Goal: Task Accomplishment & Management: Use online tool/utility

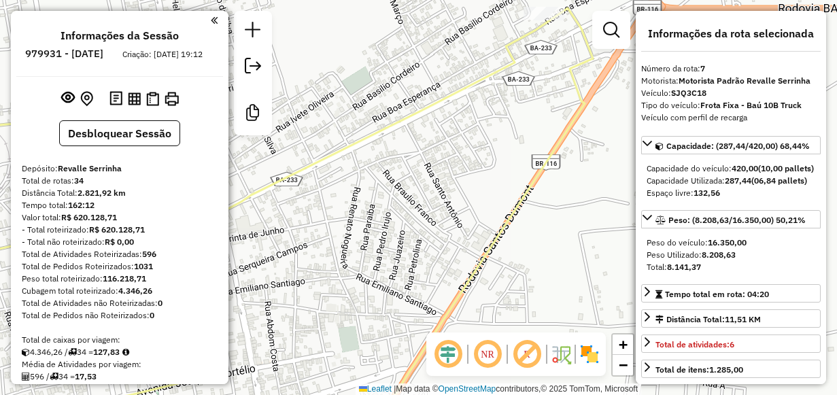
select select "**********"
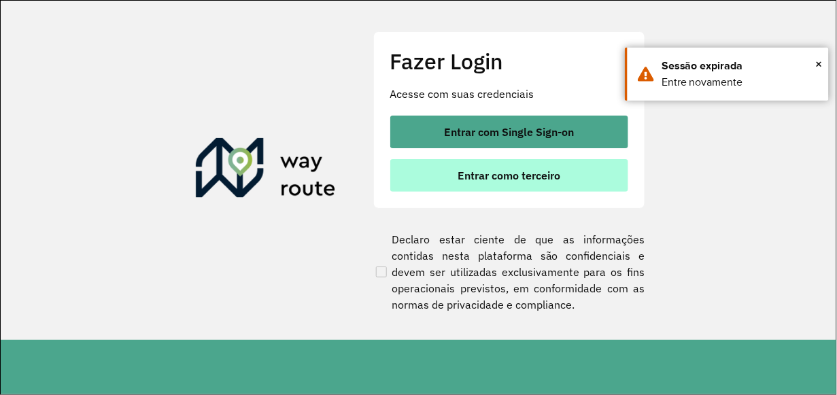
click at [439, 180] on button "Entrar como terceiro" at bounding box center [509, 175] width 238 height 33
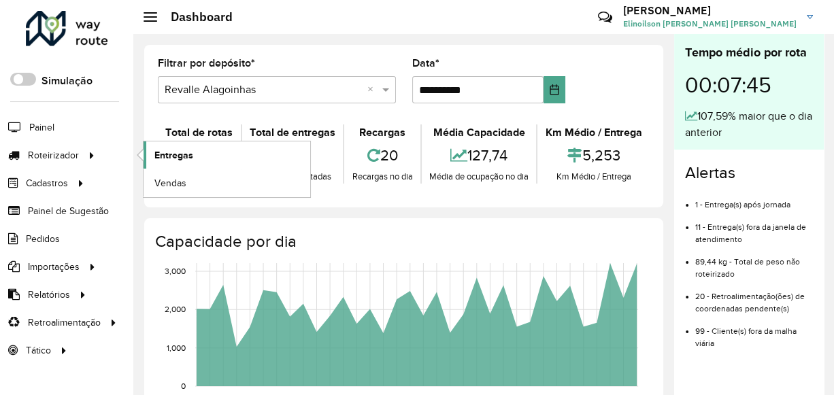
click at [237, 151] on link "Entregas" at bounding box center [226, 154] width 167 height 27
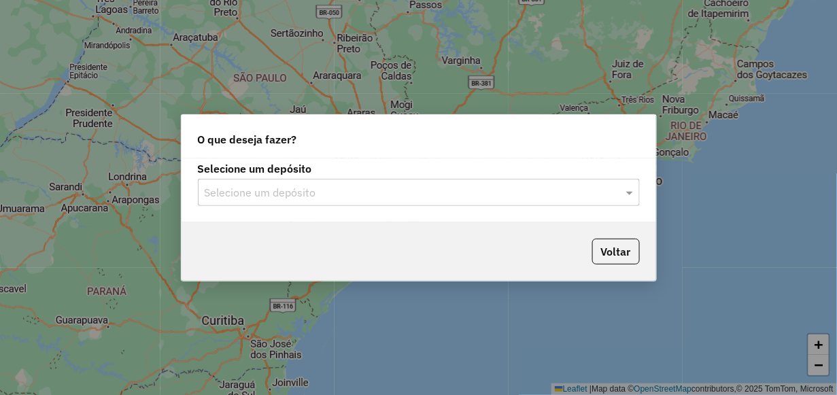
click at [232, 188] on input "text" at bounding box center [405, 193] width 401 height 16
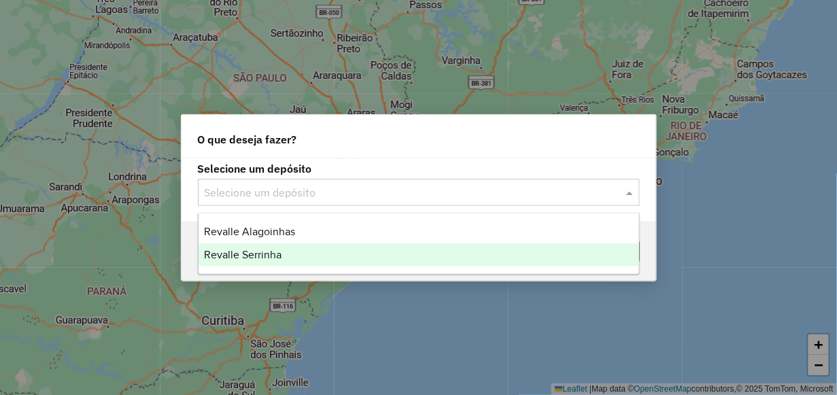
click at [231, 254] on span "Revalle Serrinha" at bounding box center [243, 255] width 78 height 12
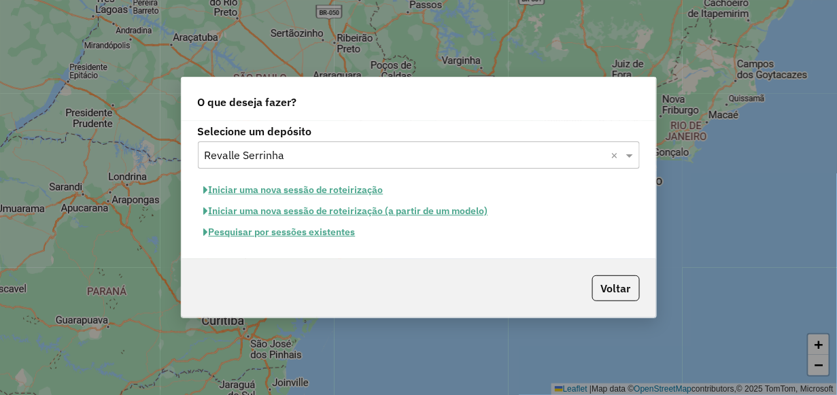
click at [258, 229] on button "Pesquisar por sessões existentes" at bounding box center [280, 232] width 164 height 21
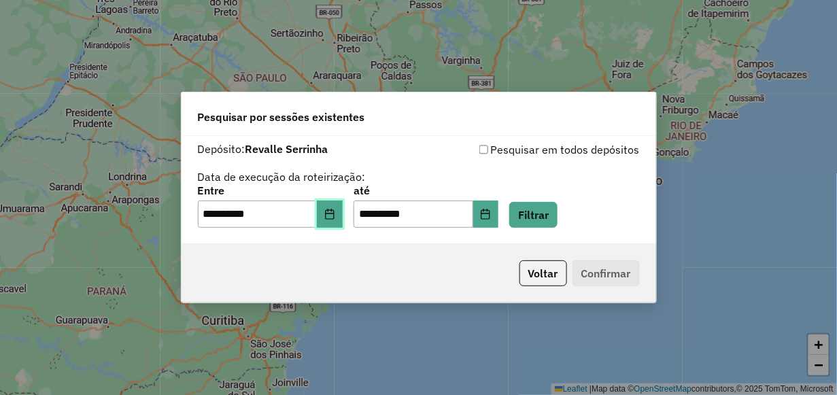
click at [343, 222] on button "Choose Date" at bounding box center [330, 214] width 26 height 27
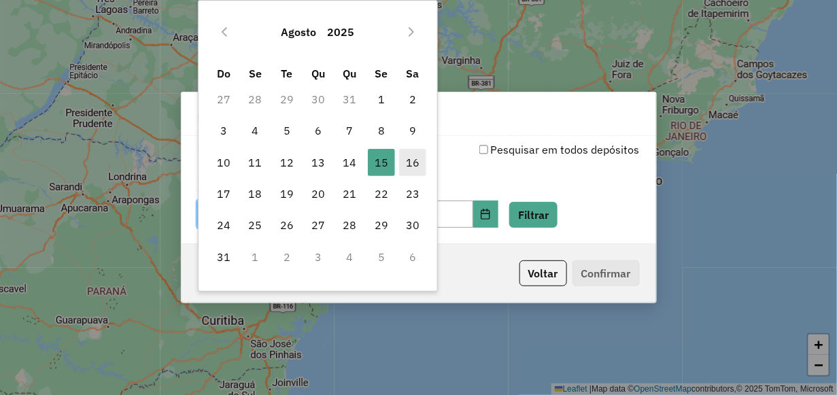
click at [411, 160] on span "16" at bounding box center [412, 162] width 27 height 27
type input "**********"
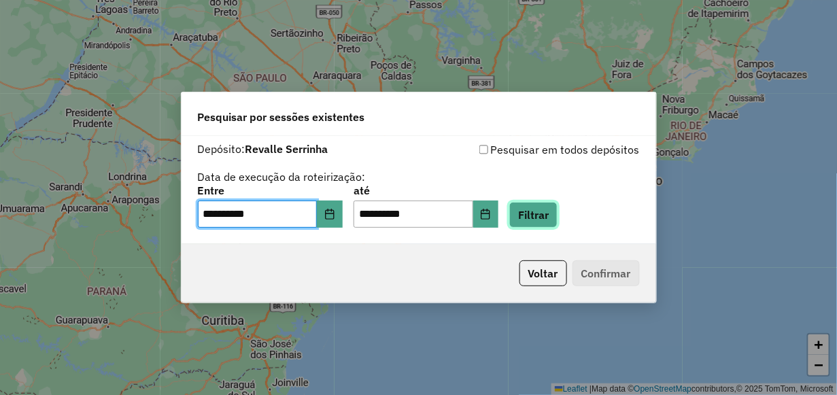
click at [557, 215] on button "Filtrar" at bounding box center [533, 215] width 48 height 26
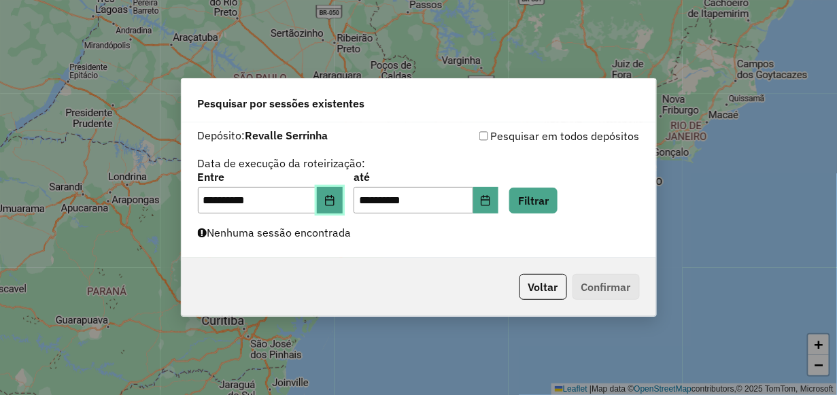
click at [336, 207] on button "Choose Date" at bounding box center [330, 200] width 26 height 27
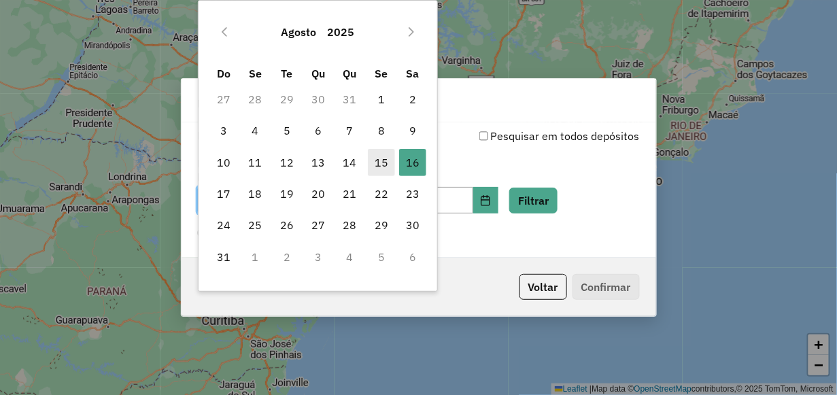
click at [384, 167] on span "15" at bounding box center [381, 162] width 27 height 27
type input "**********"
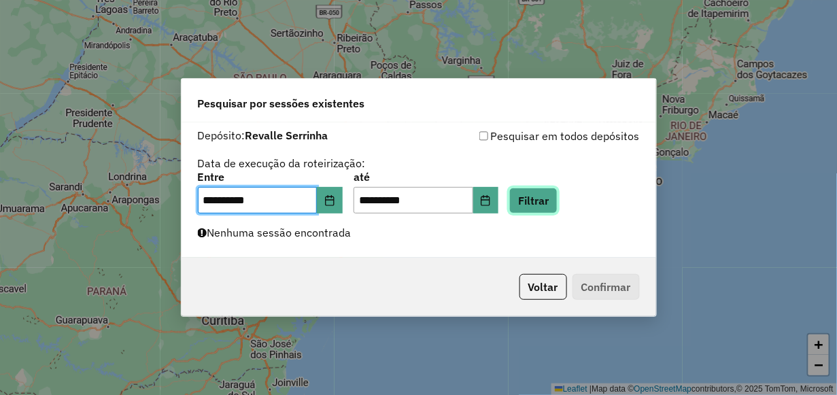
click at [552, 205] on button "Filtrar" at bounding box center [533, 201] width 48 height 26
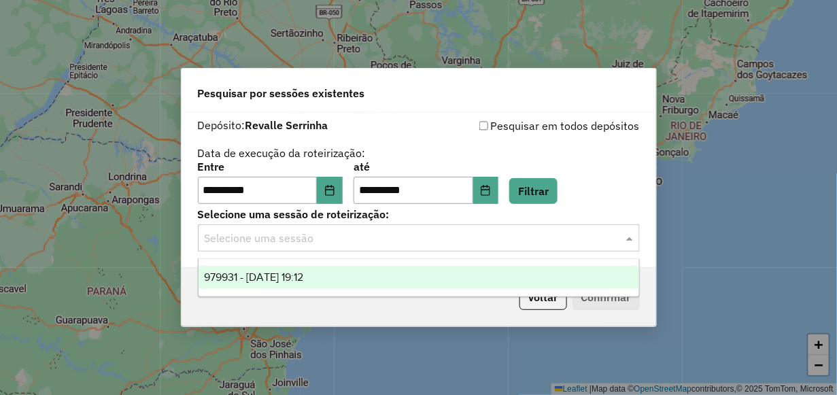
click at [492, 239] on input "text" at bounding box center [405, 239] width 401 height 16
click at [458, 282] on div "979931 - 15/08/2025 19:12" at bounding box center [419, 277] width 440 height 23
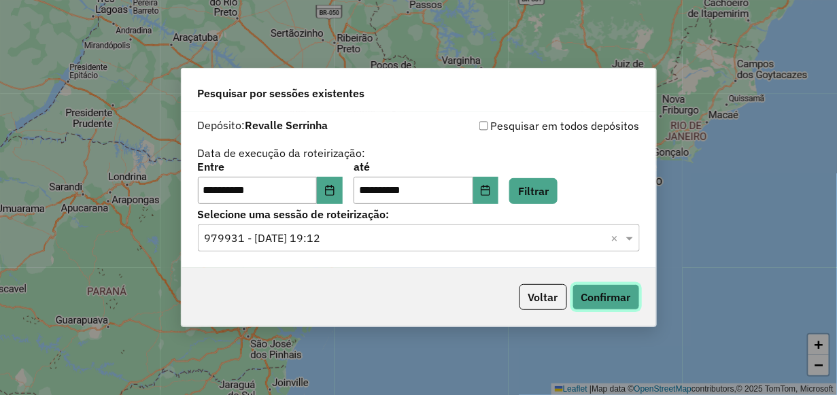
click at [596, 293] on button "Confirmar" at bounding box center [606, 297] width 67 height 26
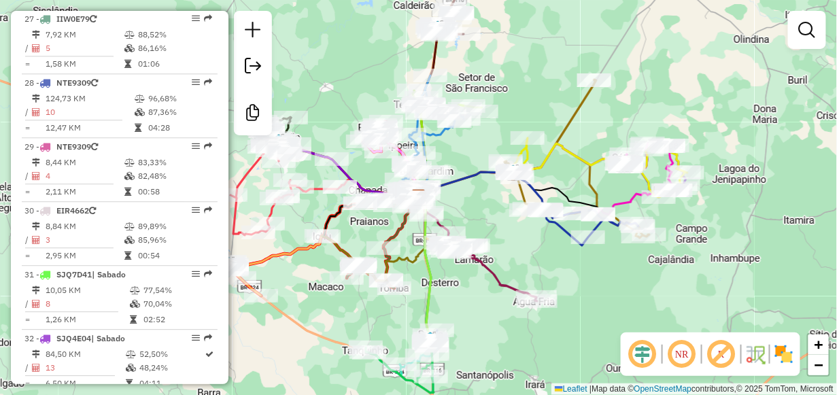
scroll to position [2244, 0]
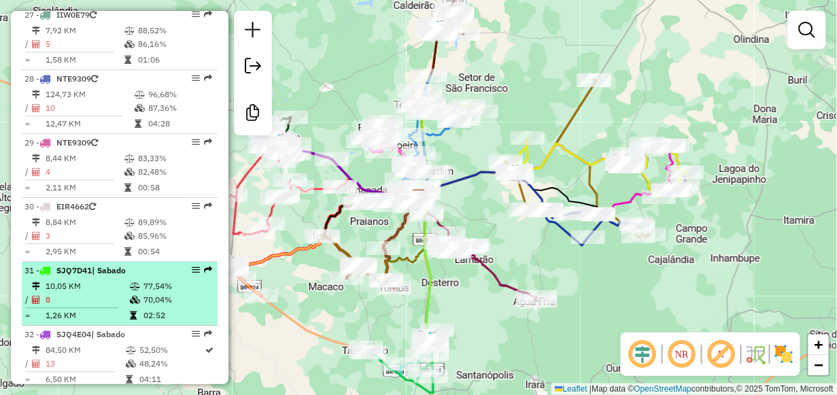
click at [69, 285] on td "10,05 KM" at bounding box center [87, 286] width 84 height 14
select select "**********"
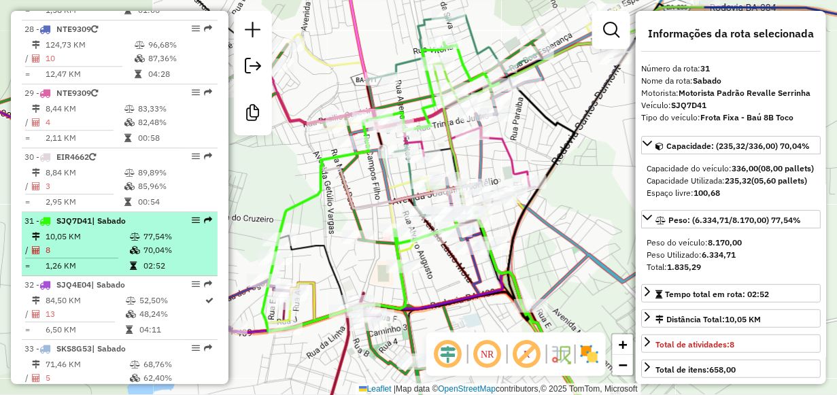
scroll to position [2312, 0]
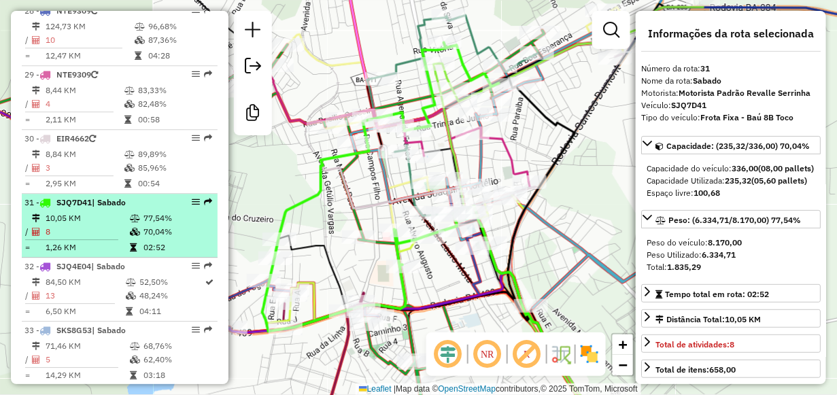
click at [192, 203] on em at bounding box center [196, 202] width 8 height 8
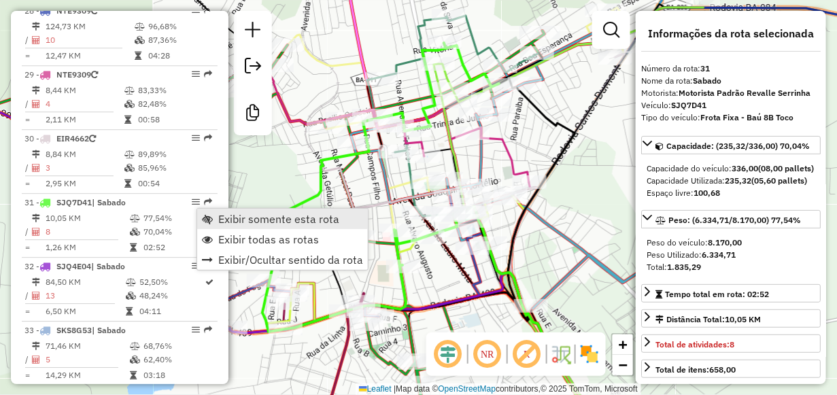
click at [207, 219] on span "Exibir somente esta rota" at bounding box center [207, 219] width 11 height 11
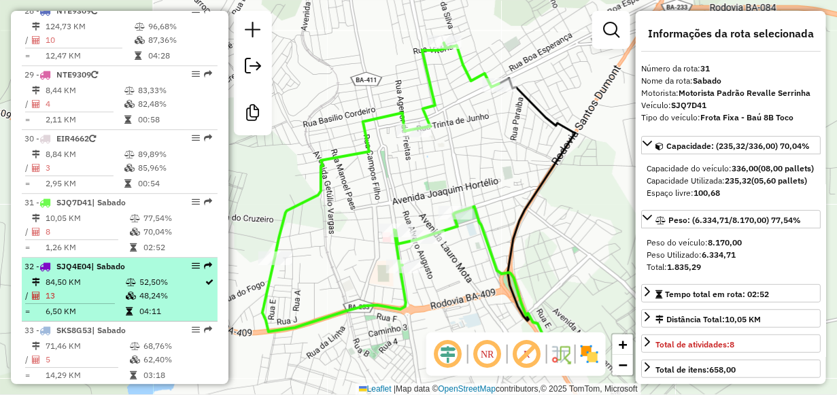
click at [109, 271] on span "| Sabado" at bounding box center [108, 266] width 34 height 10
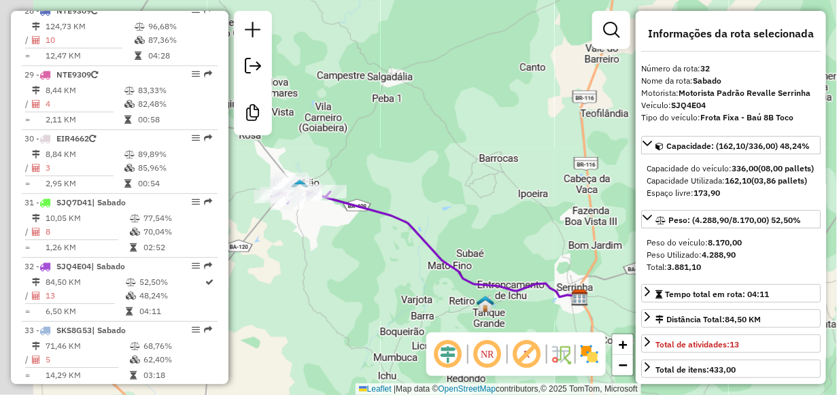
drag, startPoint x: 294, startPoint y: 258, endPoint x: 369, endPoint y: 269, distance: 75.7
click at [365, 269] on div "Janela de atendimento Grade de atendimento Capacidade Transportadoras Veículos …" at bounding box center [418, 197] width 837 height 395
click at [403, 275] on div "Janela de atendimento Grade de atendimento Capacidade Transportadoras Veículos …" at bounding box center [418, 197] width 837 height 395
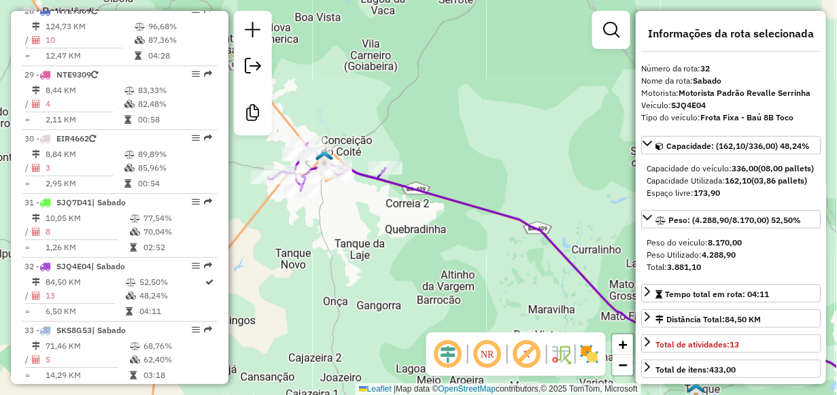
drag, startPoint x: 328, startPoint y: 261, endPoint x: 354, endPoint y: 290, distance: 38.1
click at [354, 290] on div "Janela de atendimento Grade de atendimento Capacidade Transportadoras Veículos …" at bounding box center [418, 197] width 837 height 395
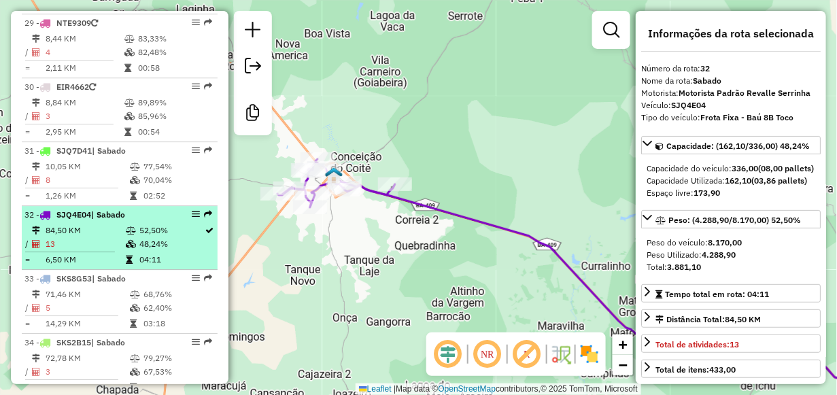
scroll to position [2380, 0]
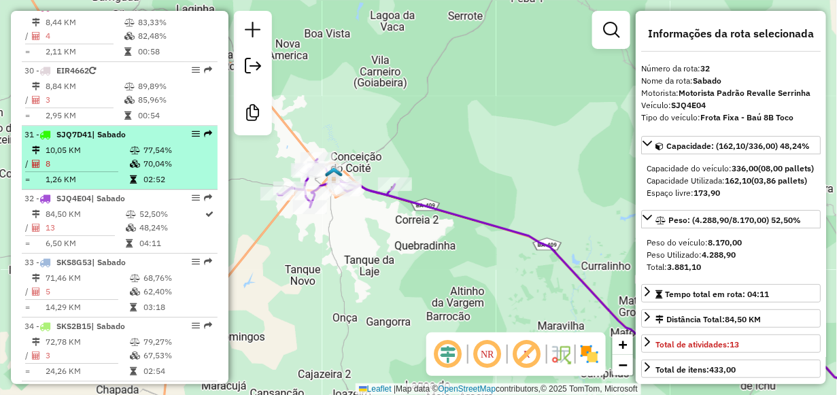
click at [92, 148] on td "10,05 KM" at bounding box center [87, 150] width 84 height 14
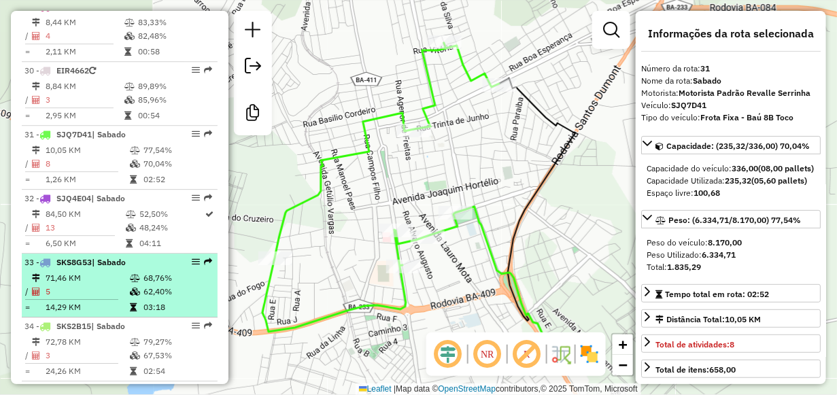
click at [58, 276] on td "71,46 KM" at bounding box center [87, 278] width 84 height 14
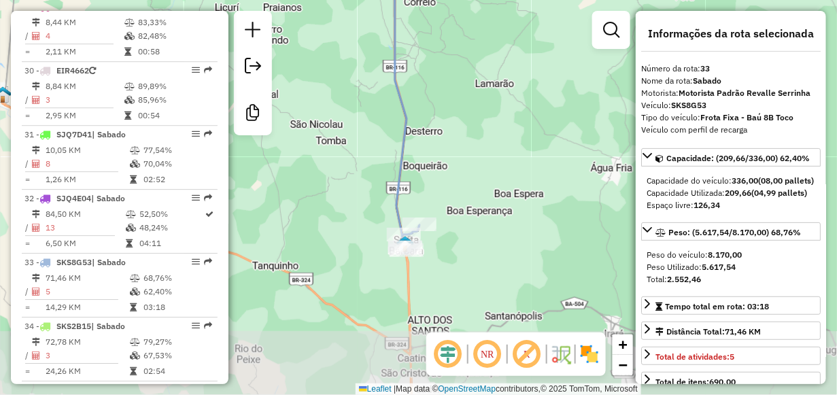
drag, startPoint x: 377, startPoint y: 325, endPoint x: 360, endPoint y: 226, distance: 100.8
click at [360, 226] on div "Janela de atendimento Grade de atendimento Capacidade Transportadoras Veículos …" at bounding box center [418, 197] width 837 height 395
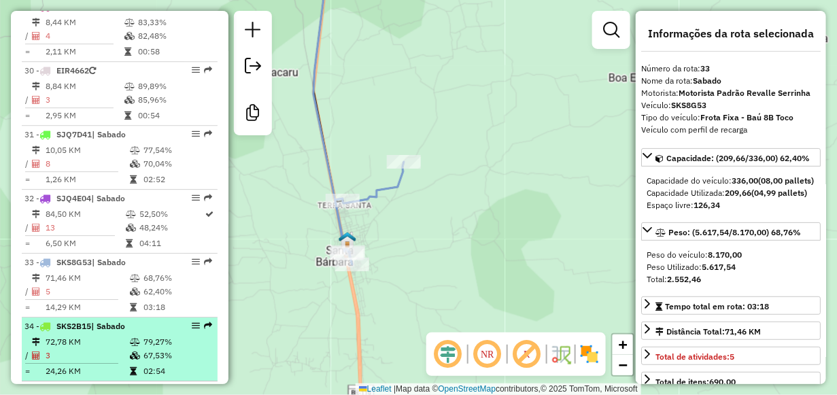
click at [72, 339] on td "72,78 KM" at bounding box center [87, 342] width 84 height 14
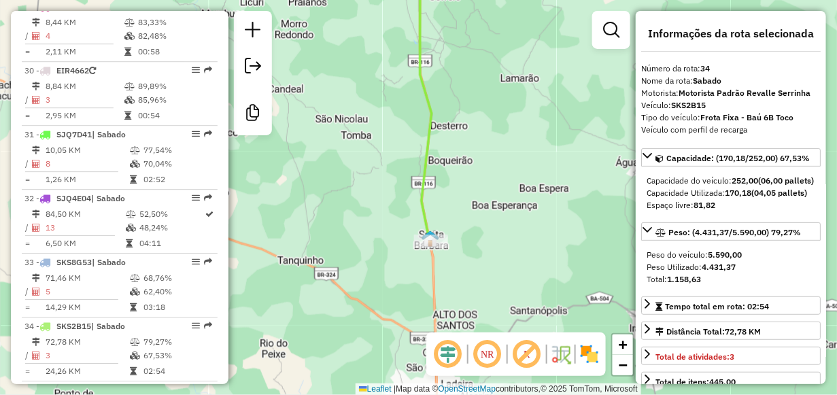
drag, startPoint x: 382, startPoint y: 208, endPoint x: 379, endPoint y: 105, distance: 102.7
click at [379, 105] on div "Janela de atendimento Grade de atendimento Capacidade Transportadoras Veículos …" at bounding box center [418, 197] width 837 height 395
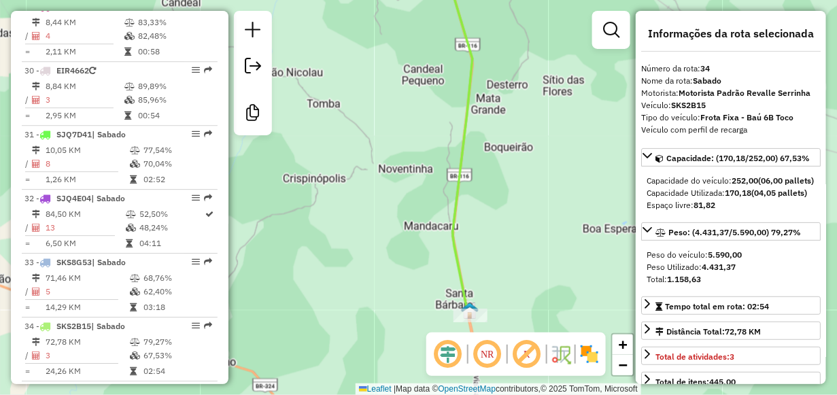
drag, startPoint x: 391, startPoint y: 177, endPoint x: 393, endPoint y: 301, distance: 123.1
click at [393, 301] on div "Janela de atendimento Grade de atendimento Capacidade Transportadoras Veículos …" at bounding box center [418, 197] width 837 height 395
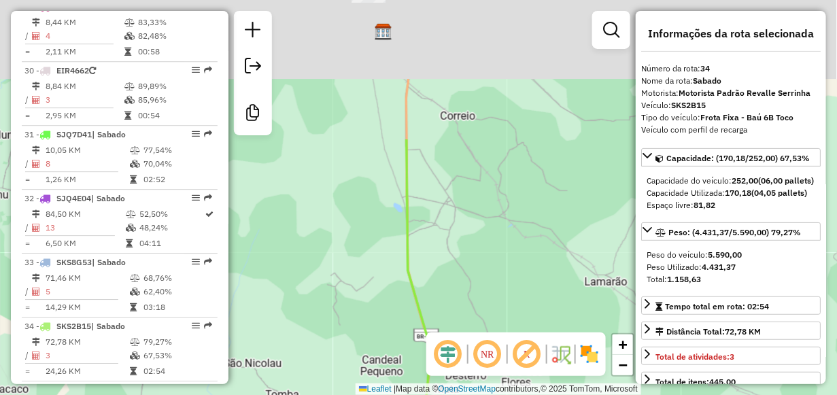
drag, startPoint x: 419, startPoint y: 111, endPoint x: 381, endPoint y: 330, distance: 222.9
click at [381, 330] on div "Janela de atendimento Grade de atendimento Capacidade Transportadoras Veículos …" at bounding box center [418, 197] width 837 height 395
